Goal: Task Accomplishment & Management: Manage account settings

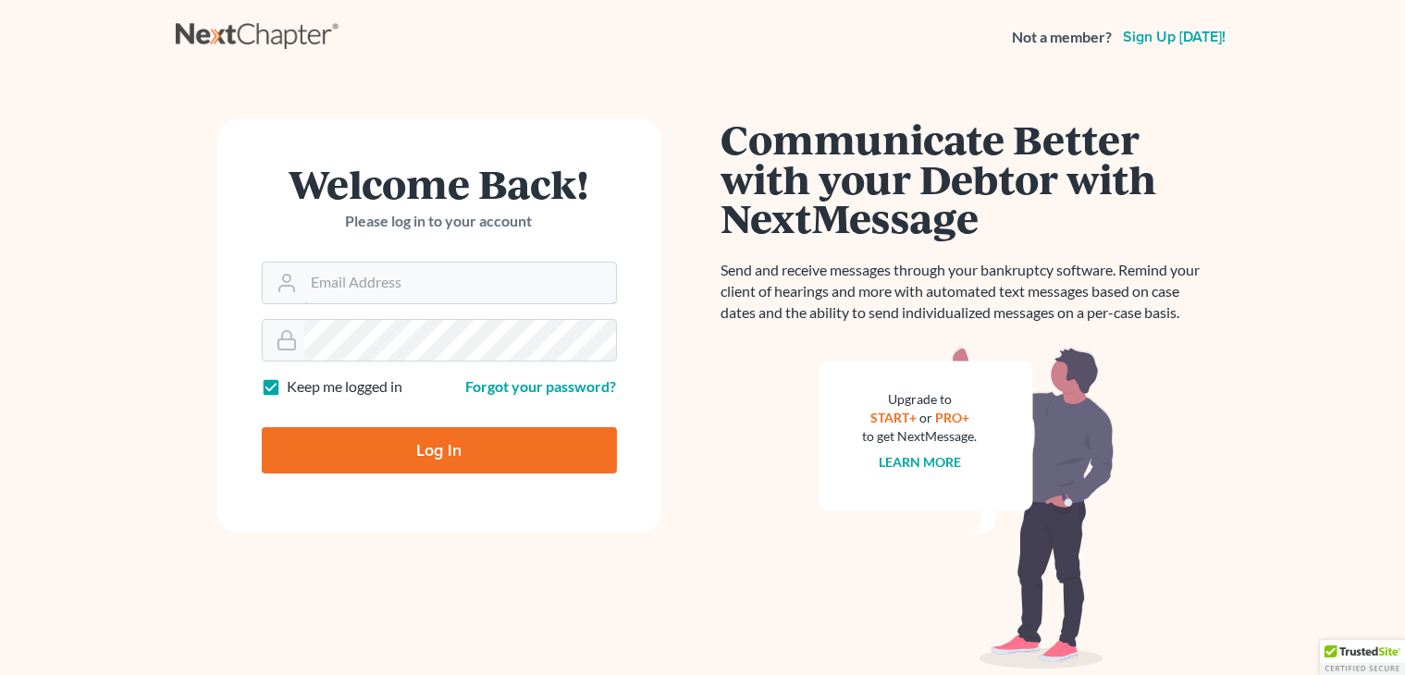
type input "[PERSON_NAME][EMAIL_ADDRESS][DOMAIN_NAME]"
click at [504, 435] on input "Log In" at bounding box center [439, 450] width 355 height 46
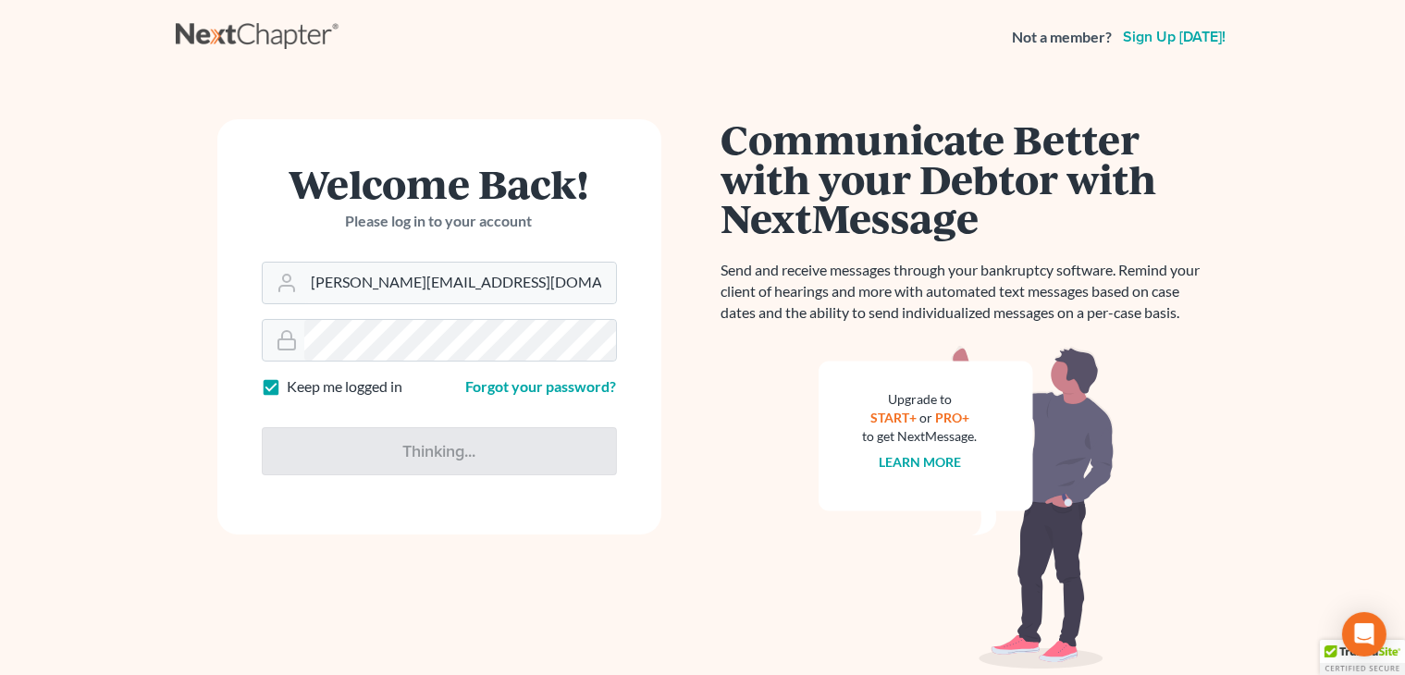
type input "Thinking..."
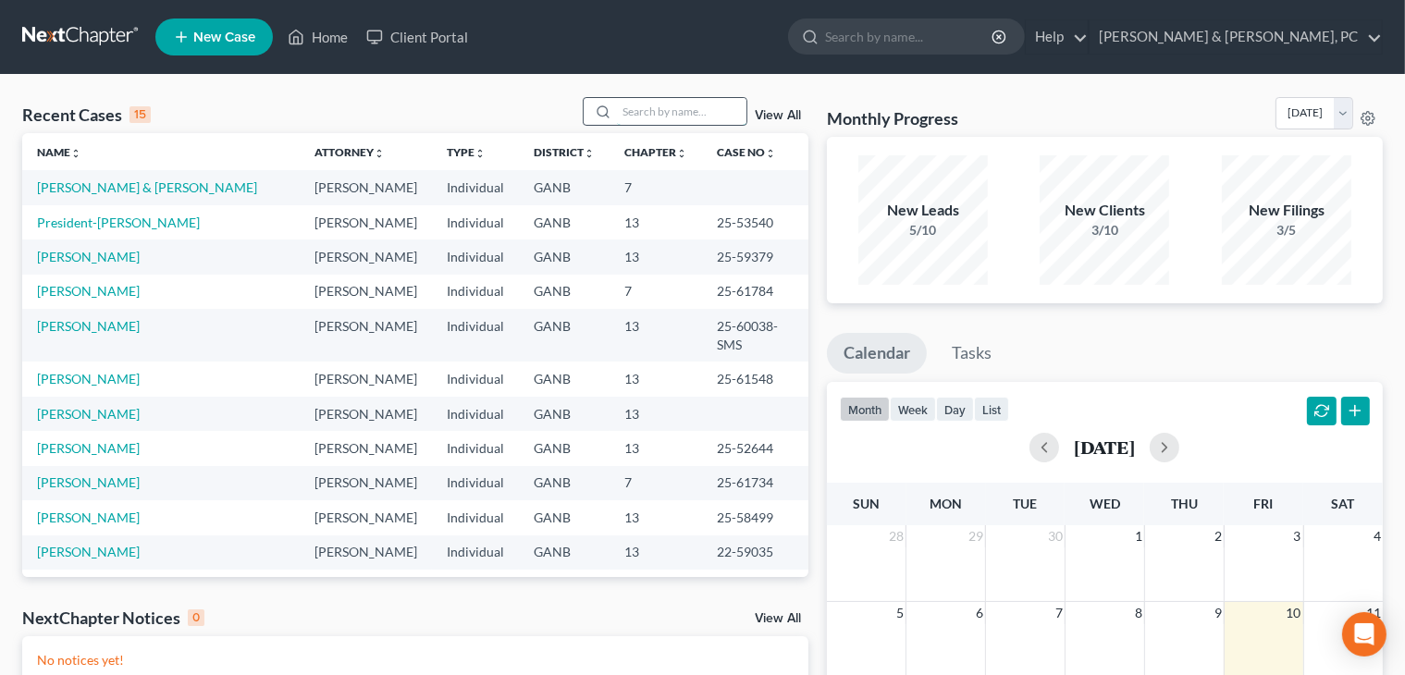
click at [651, 101] on input "search" at bounding box center [681, 111] width 129 height 27
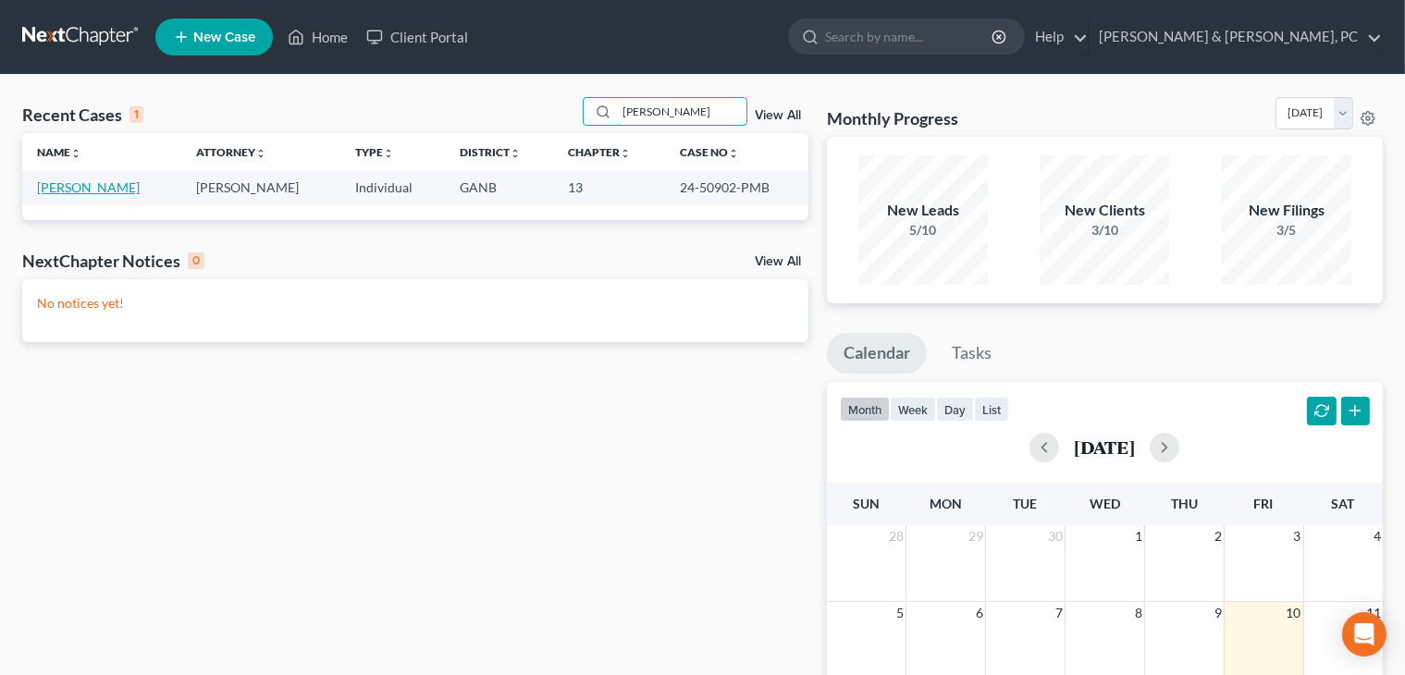
type input "[PERSON_NAME]"
click at [111, 186] on link "[PERSON_NAME]" at bounding box center [88, 187] width 103 height 16
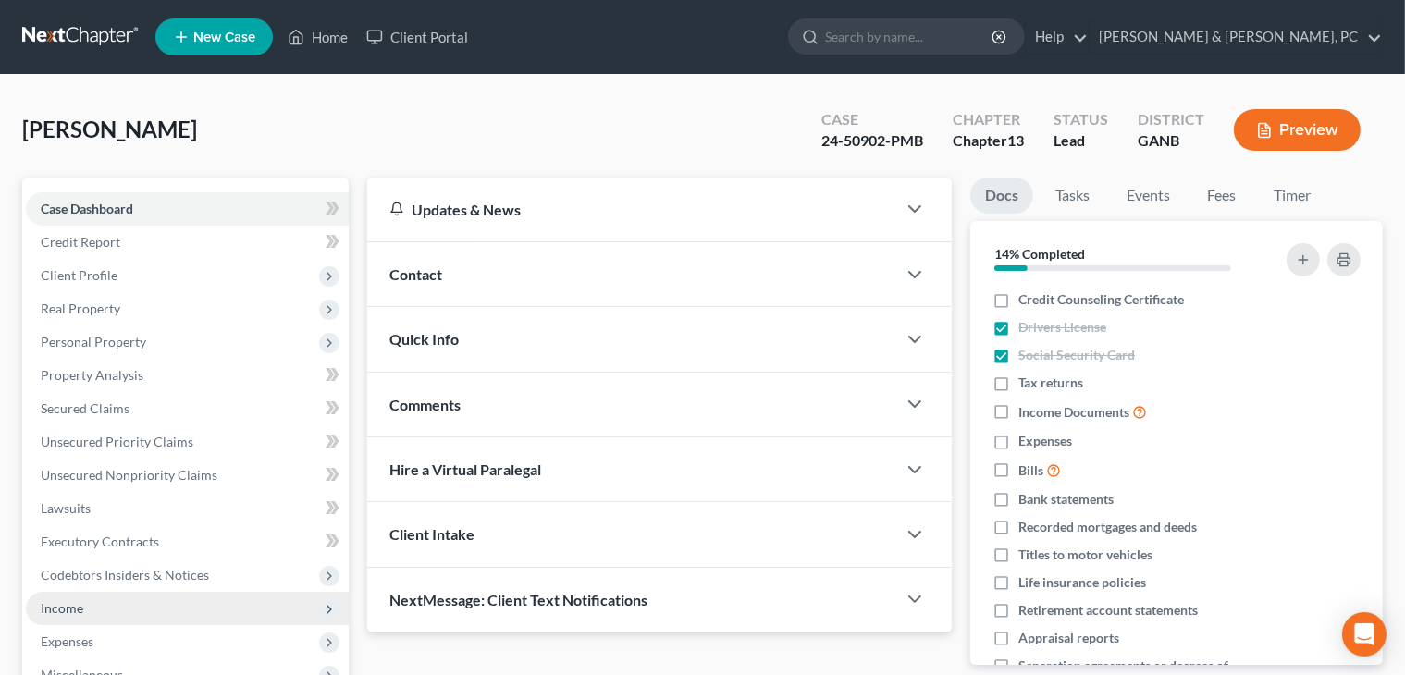
click at [133, 592] on span "Income" at bounding box center [187, 608] width 323 height 33
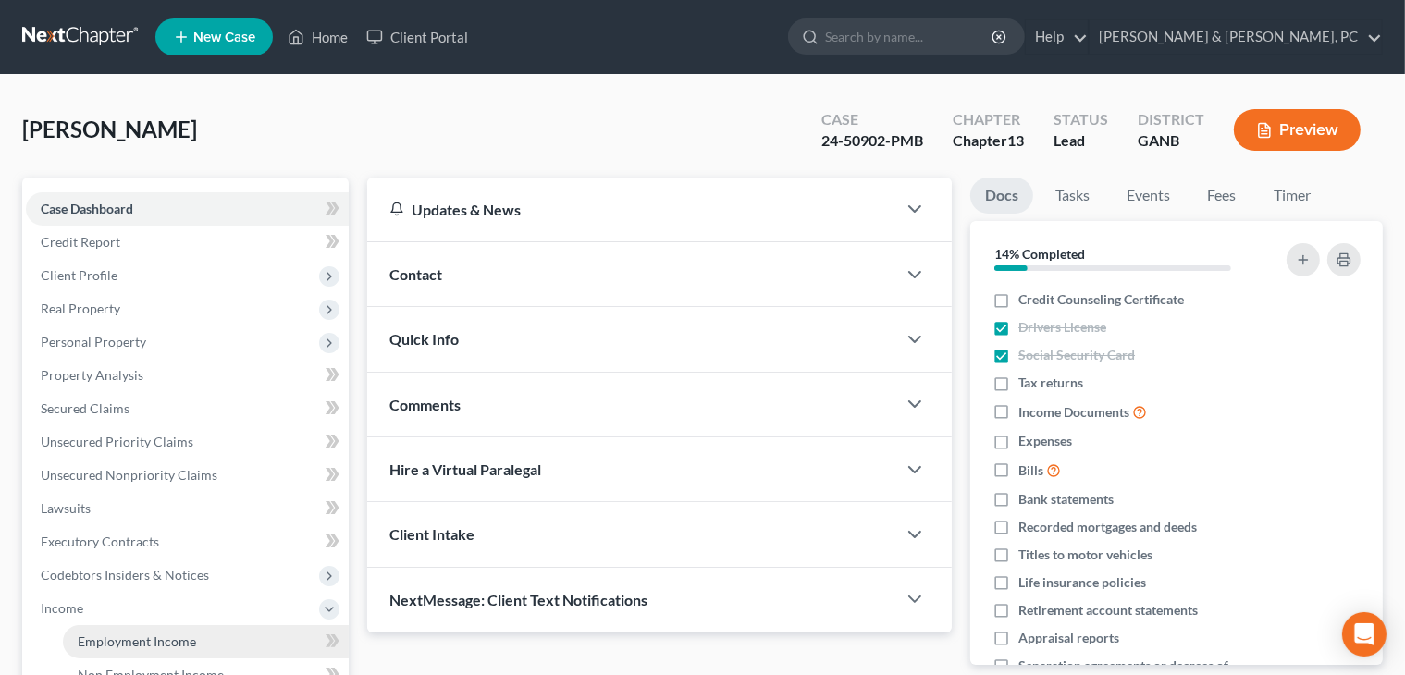
click at [155, 631] on link "Employment Income" at bounding box center [206, 641] width 286 height 33
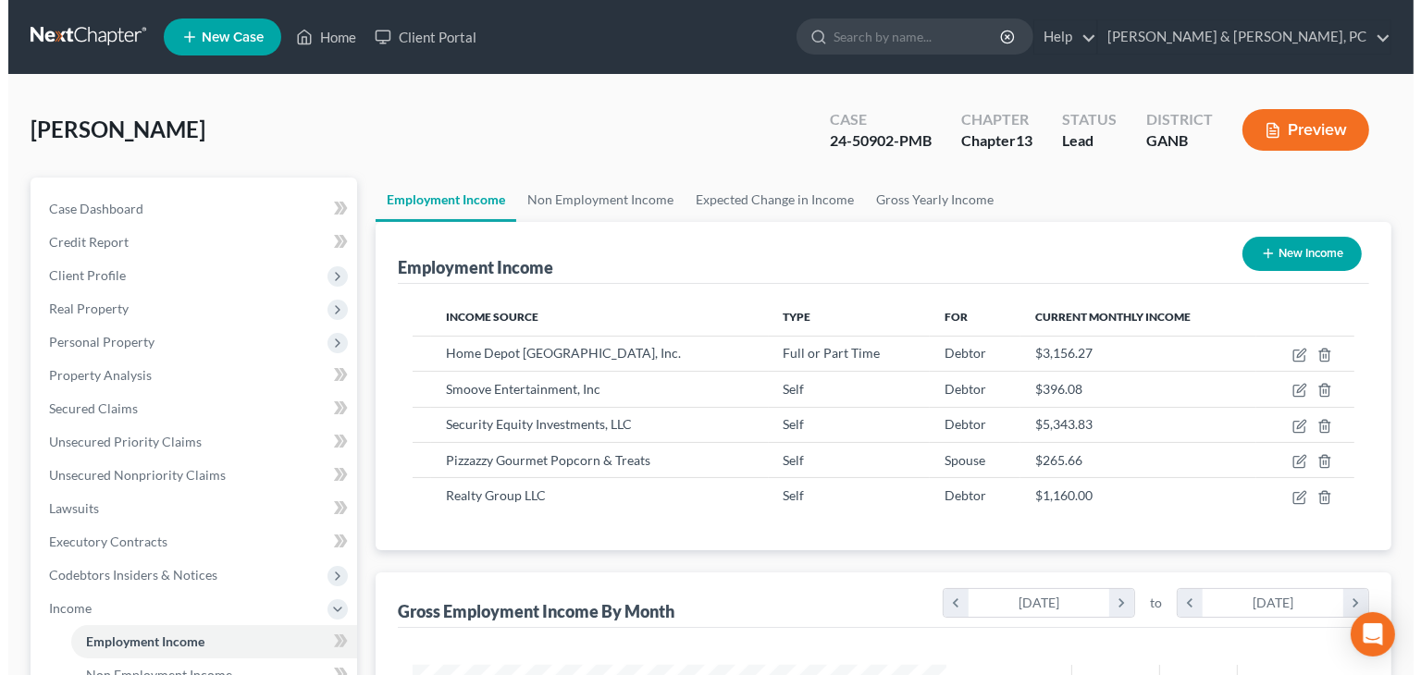
scroll to position [329, 571]
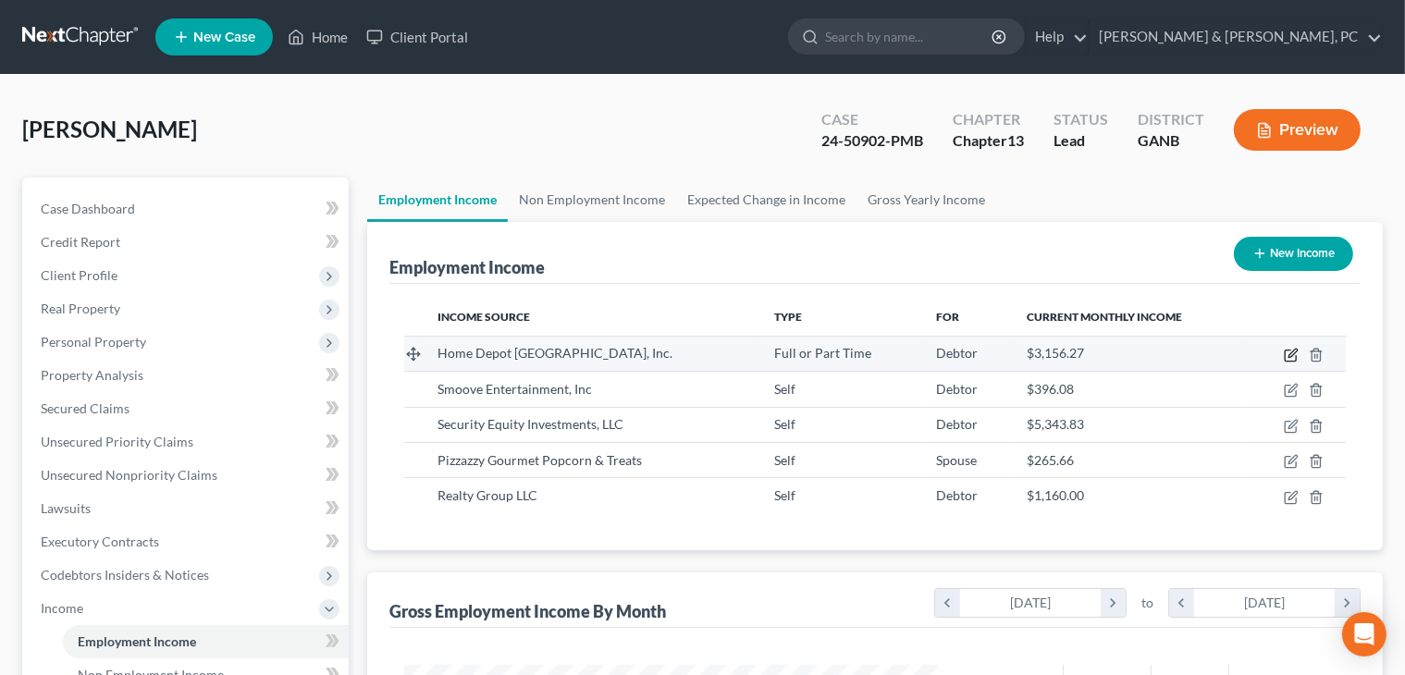
click at [1292, 351] on icon "button" at bounding box center [1292, 353] width 8 height 8
select select "0"
select select "10"
select select "2"
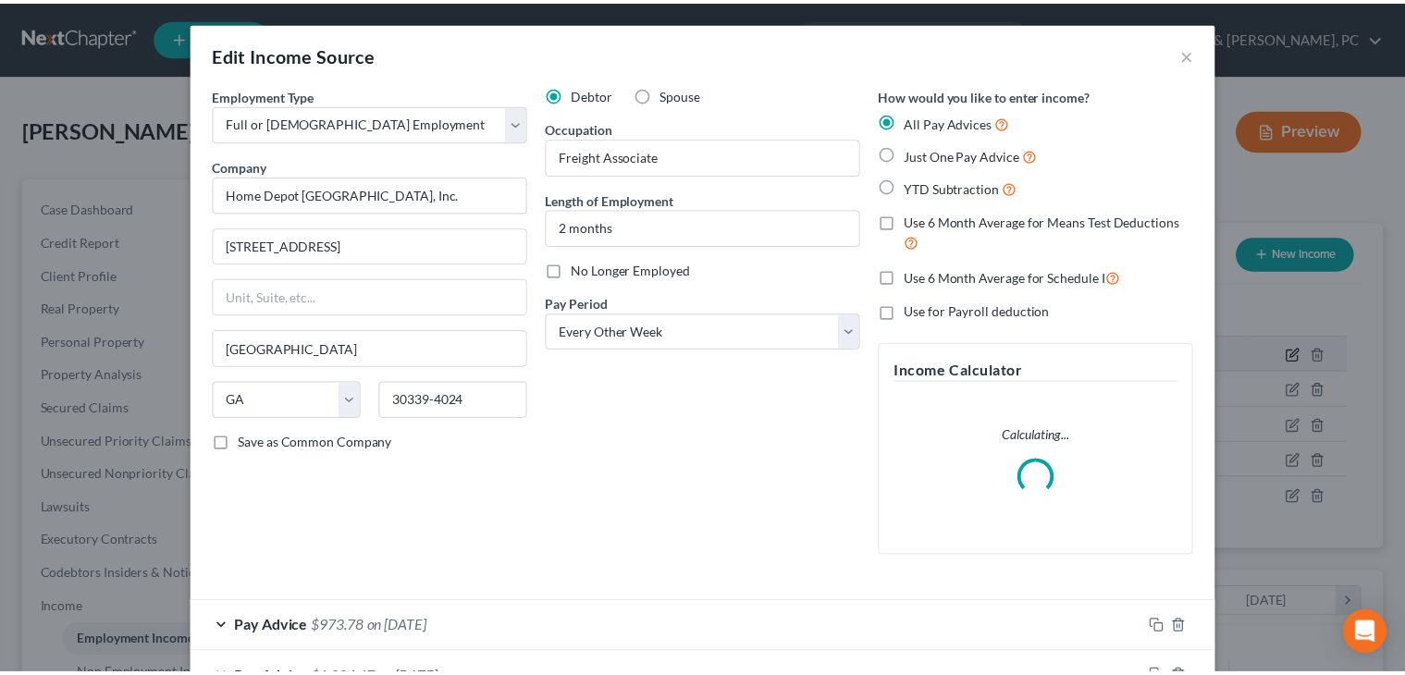
scroll to position [329, 577]
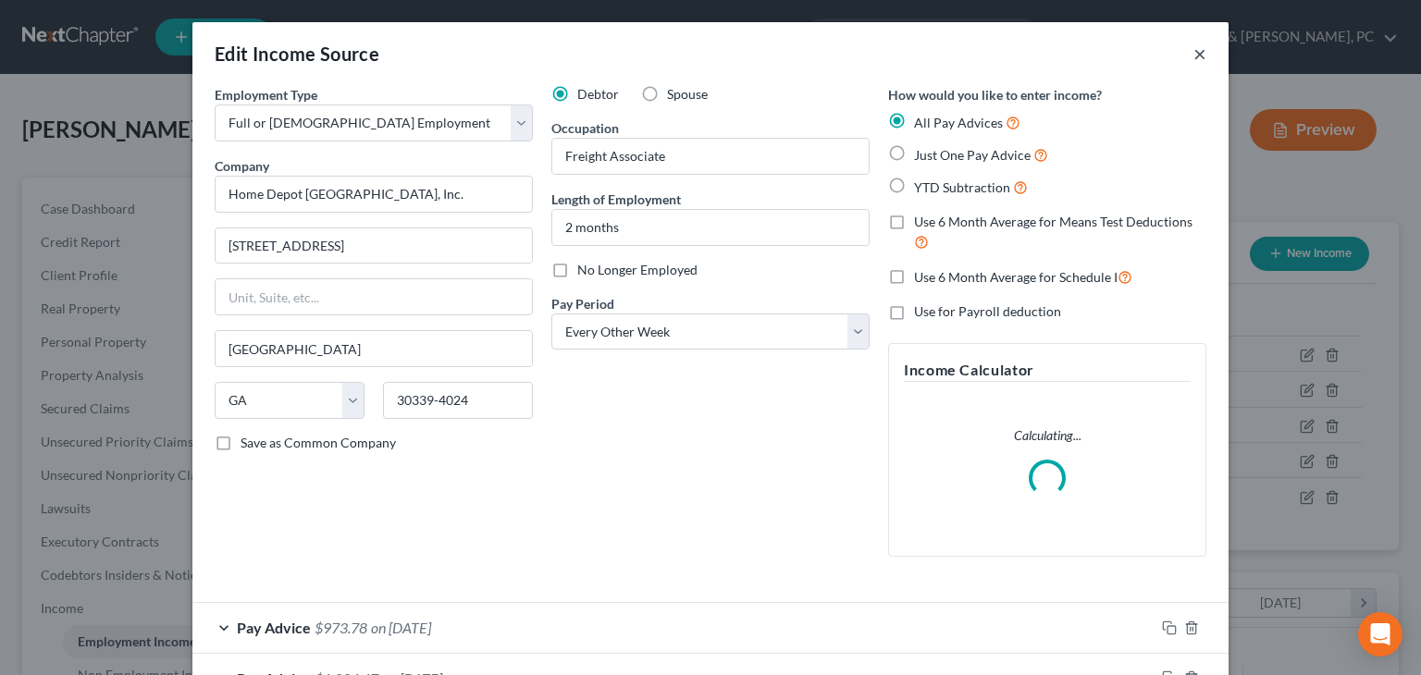
click at [1193, 64] on button "×" at bounding box center [1199, 54] width 13 height 22
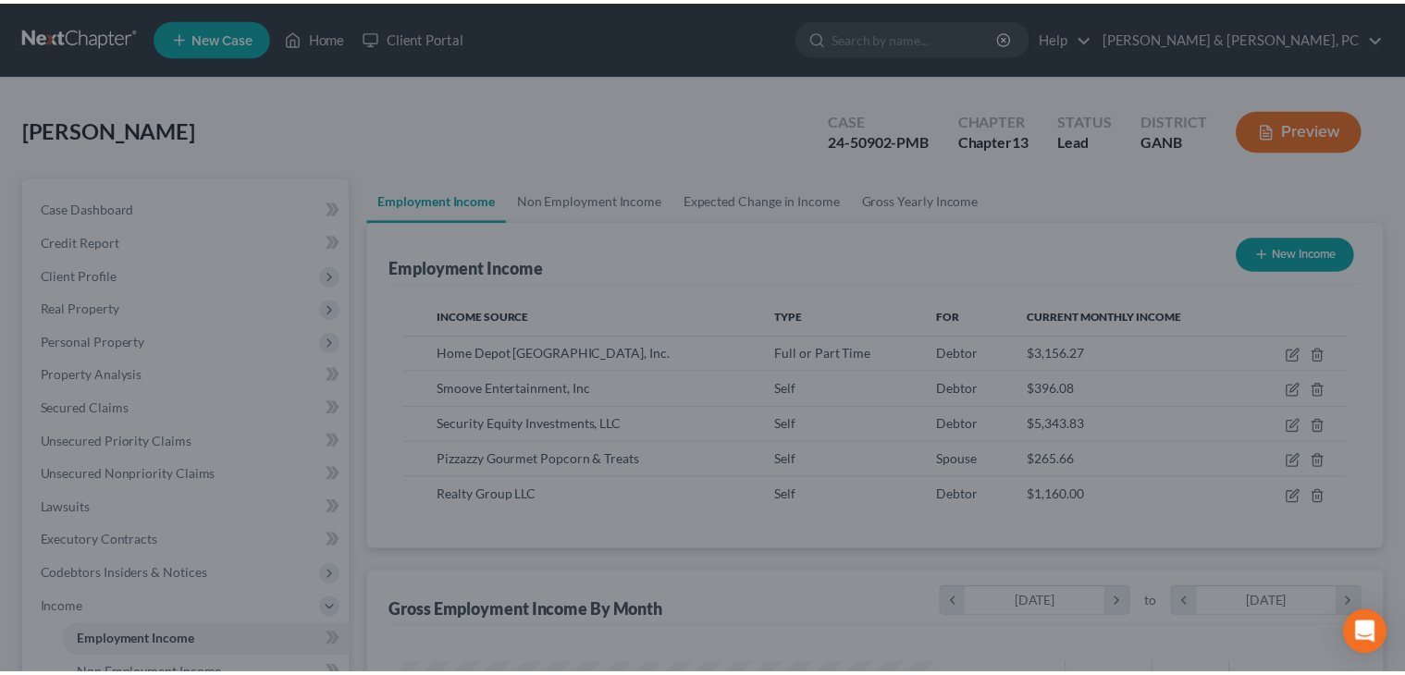
scroll to position [924601, 924360]
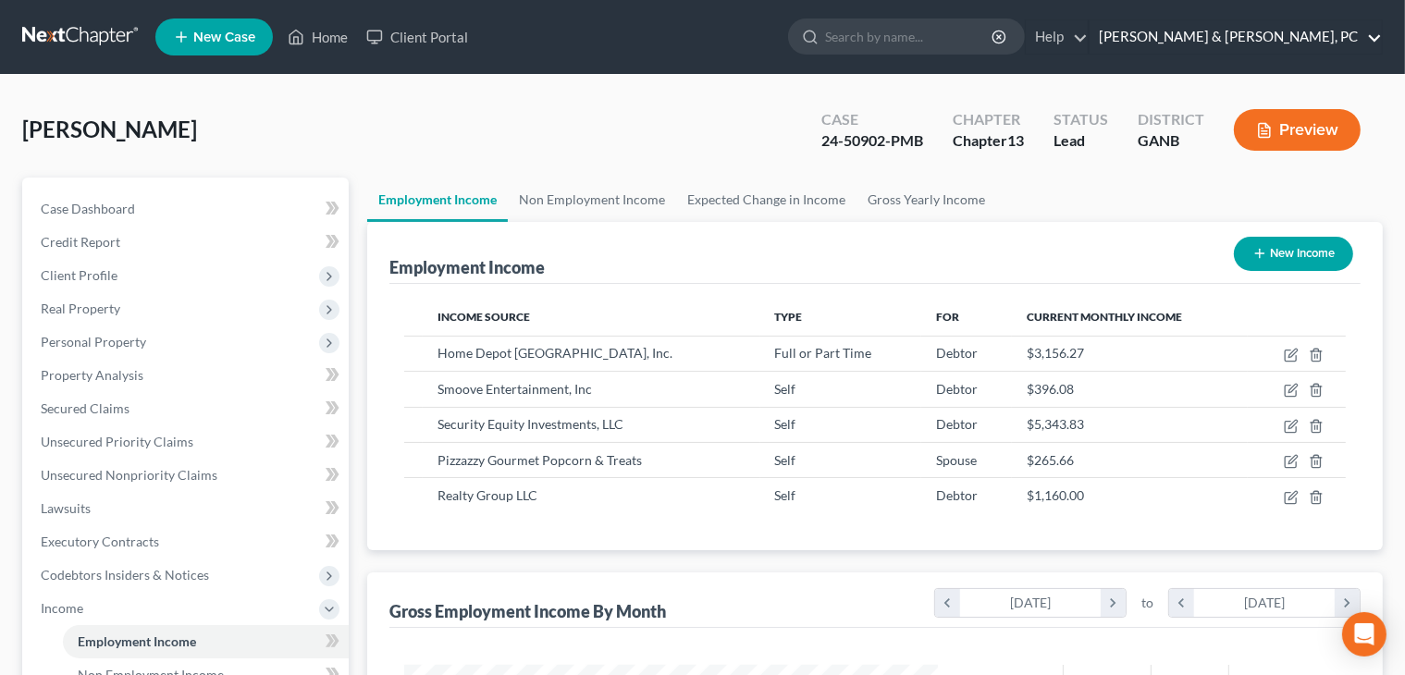
click at [1282, 43] on link "Blevins & Hong, PC" at bounding box center [1236, 36] width 292 height 33
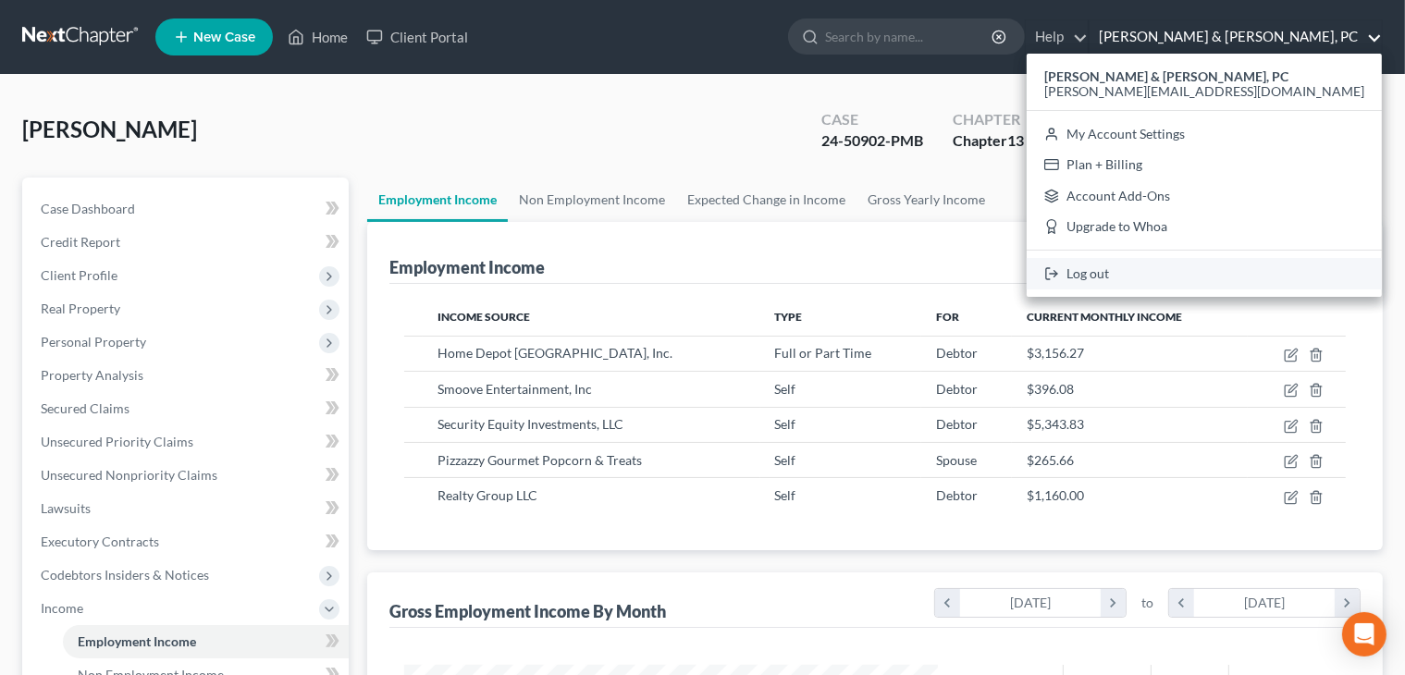
click at [1059, 271] on icon at bounding box center [1051, 274] width 15 height 22
